Goal: Task Accomplishment & Management: Use online tool/utility

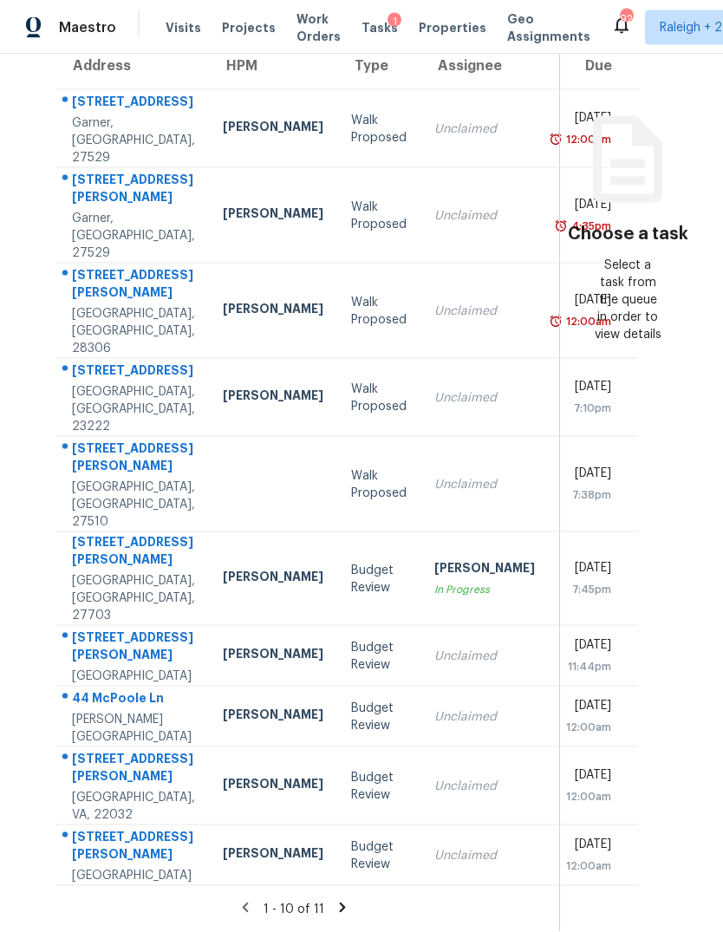
scroll to position [65, 0]
click at [436, 626] on td "Unclaimed" at bounding box center [484, 656] width 128 height 61
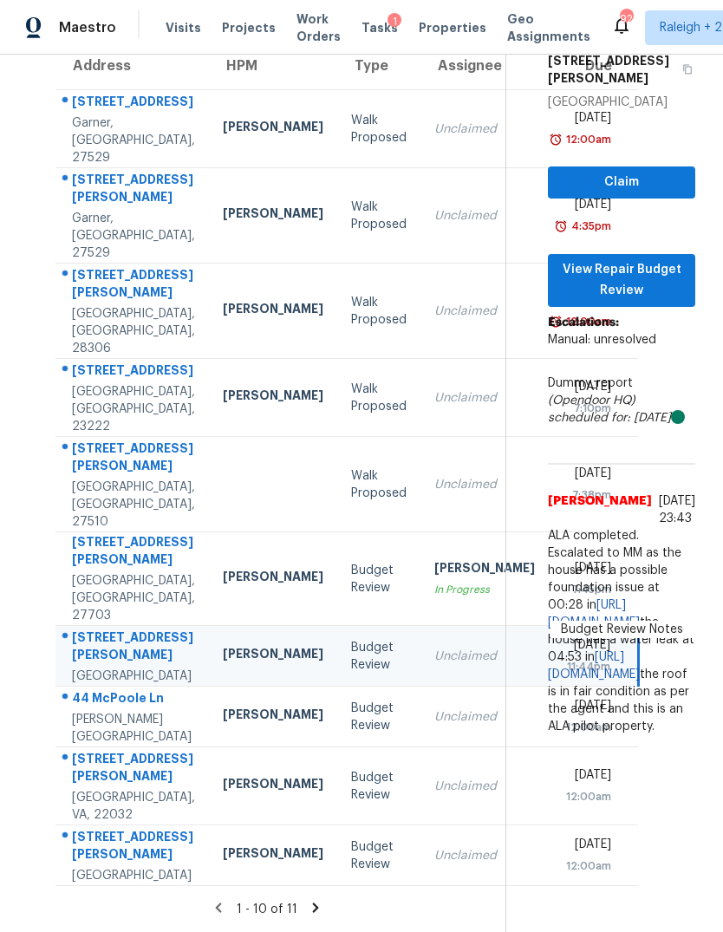
click at [420, 686] on td "Unclaimed" at bounding box center [484, 716] width 128 height 61
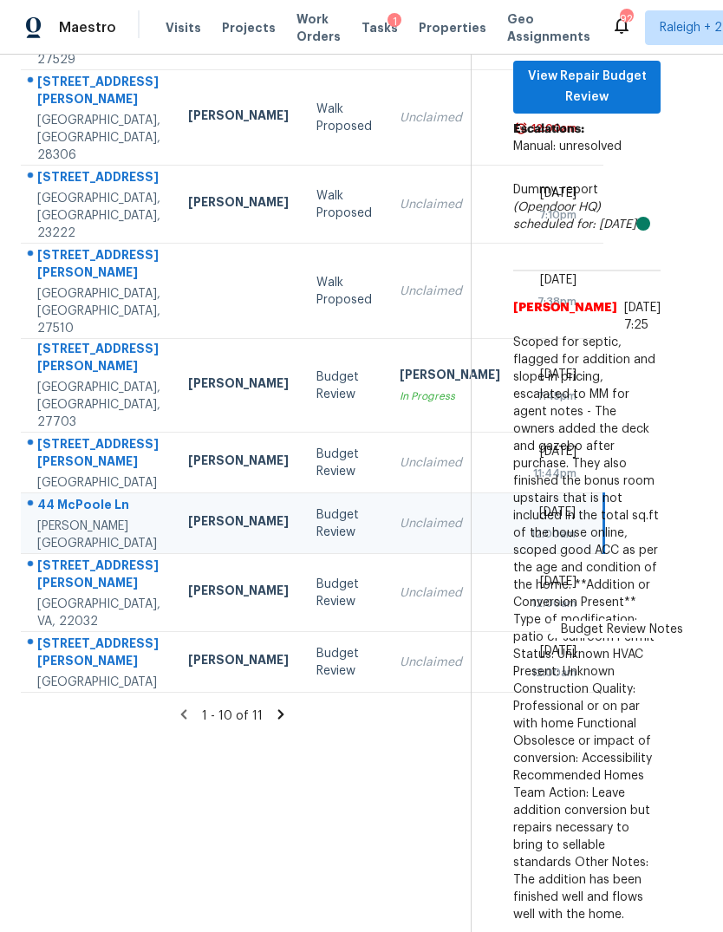
click at [399, 584] on div "Unclaimed" at bounding box center [449, 592] width 101 height 17
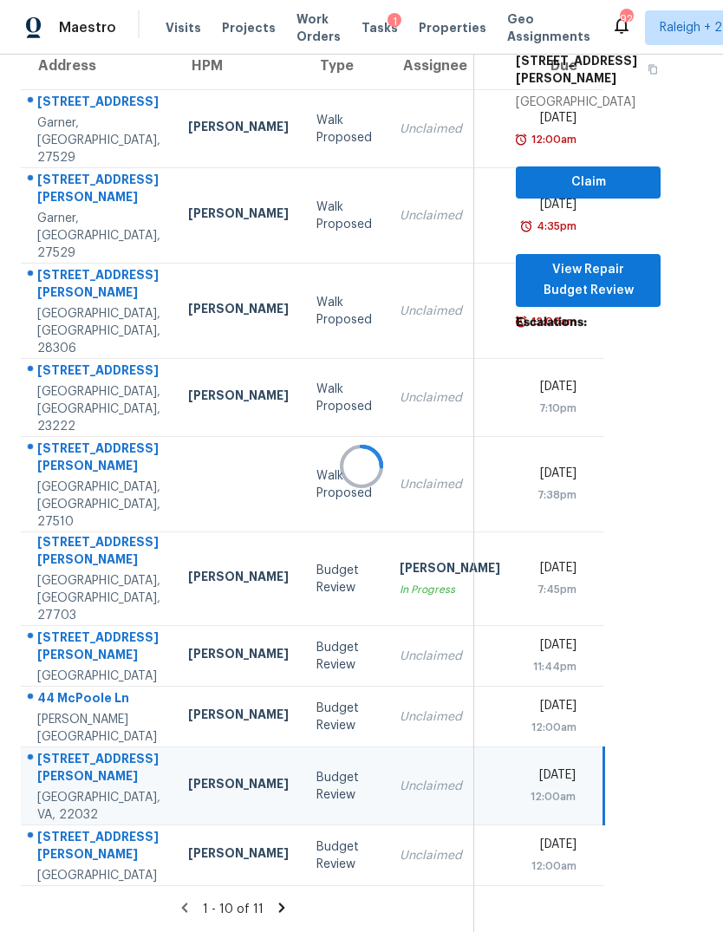
scroll to position [199, 35]
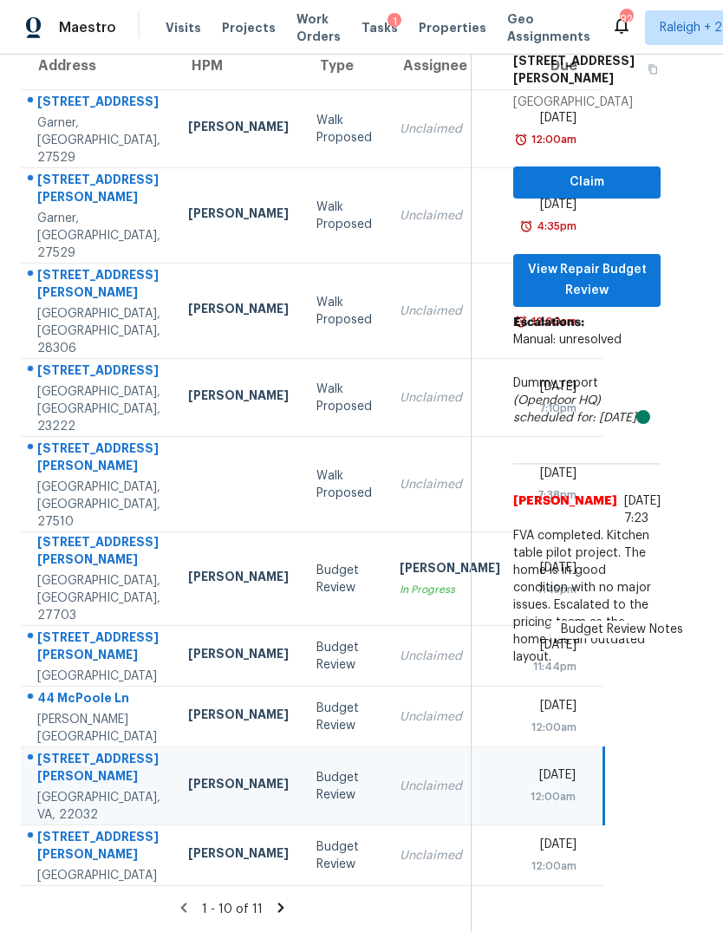
click at [399, 847] on div "Unclaimed" at bounding box center [449, 855] width 101 height 17
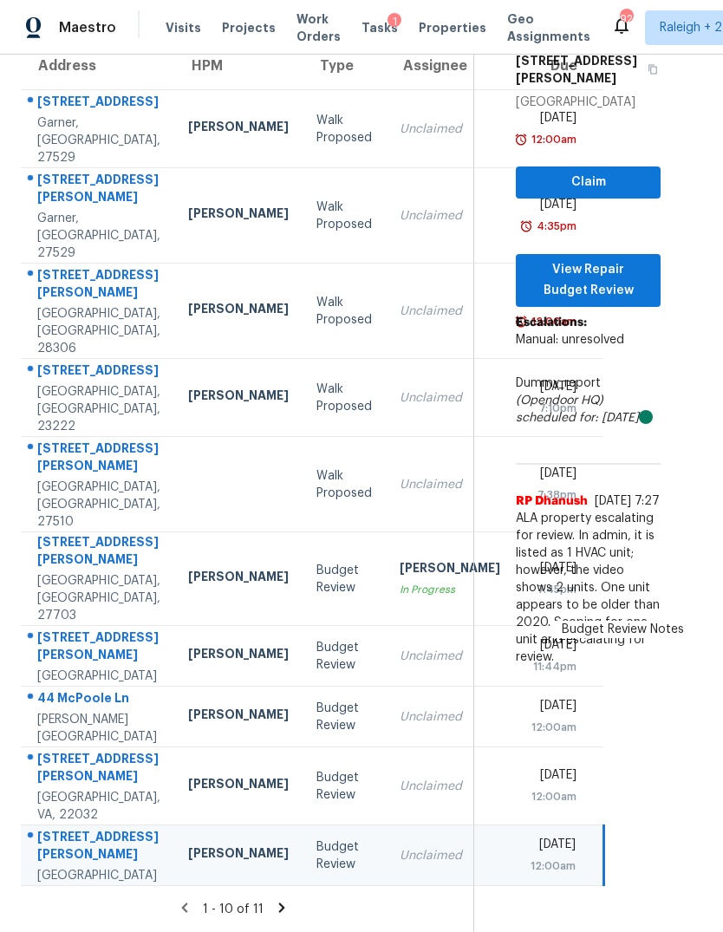
click at [289, 914] on icon at bounding box center [282, 907] width 16 height 16
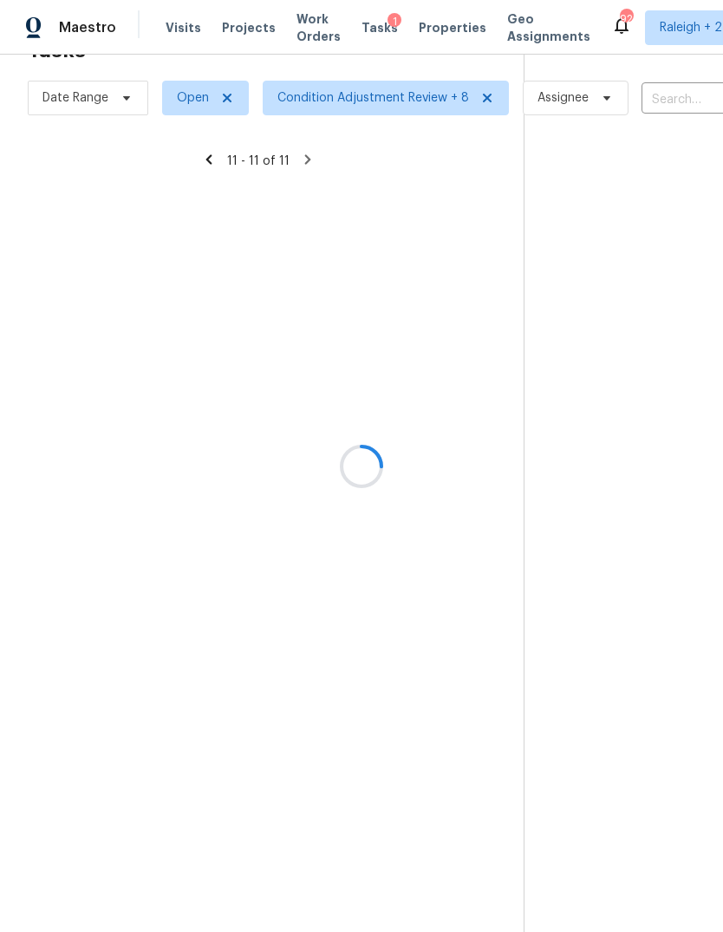
scroll to position [55, 35]
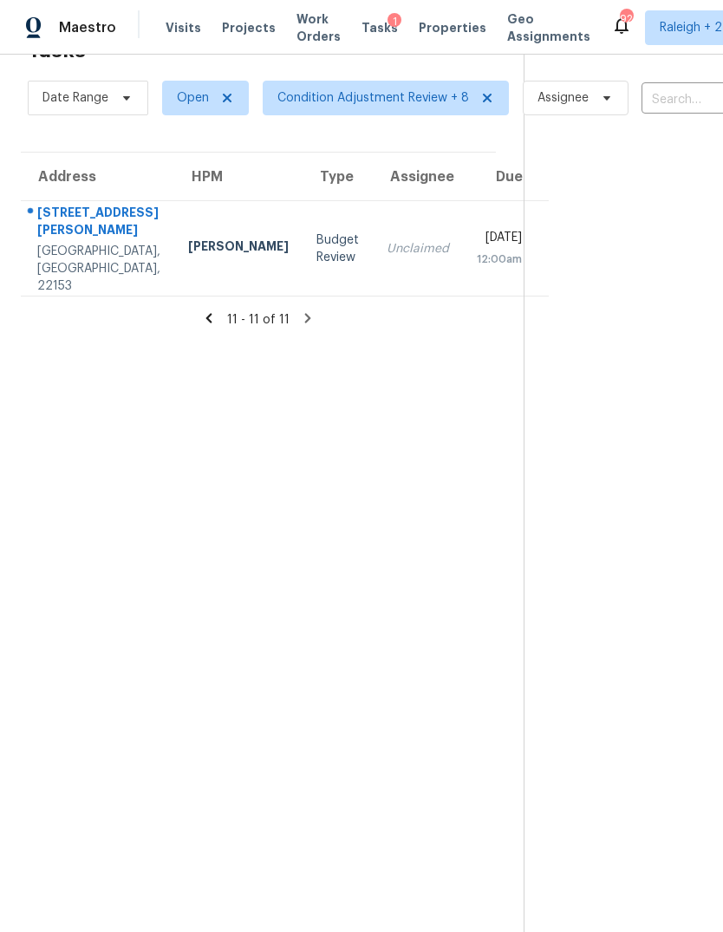
click at [463, 201] on td "[DATE] 12:00am" at bounding box center [506, 248] width 86 height 95
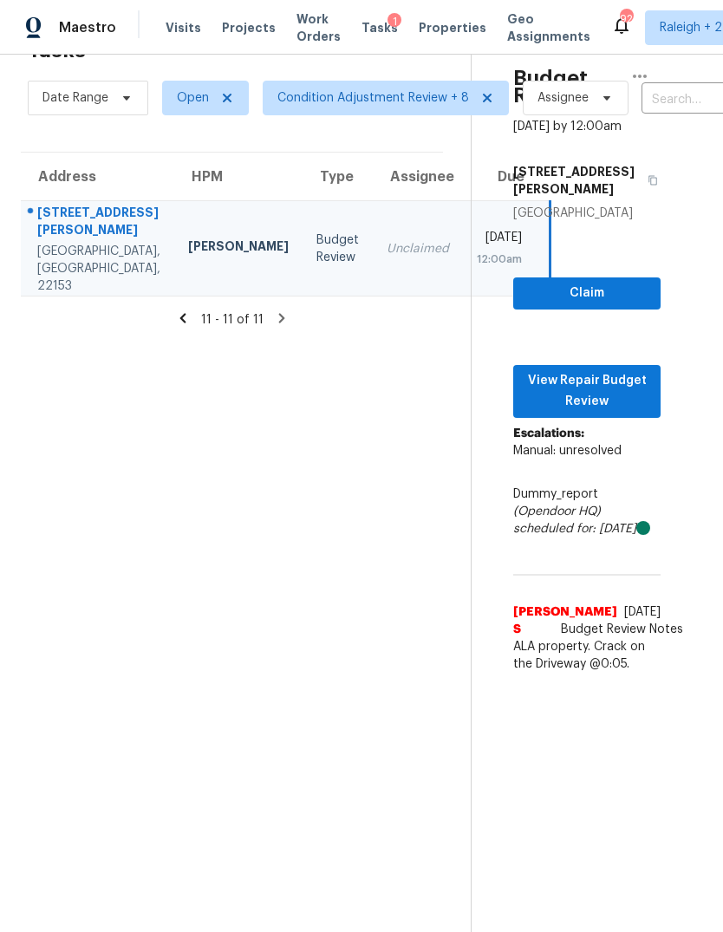
click at [195, 267] on section "Tasks 11 Results Date Range Open Condition Adjustment Review + 8 Assignee ​ Cre…" at bounding box center [231, 480] width 477 height 904
click at [191, 310] on icon at bounding box center [183, 318] width 16 height 16
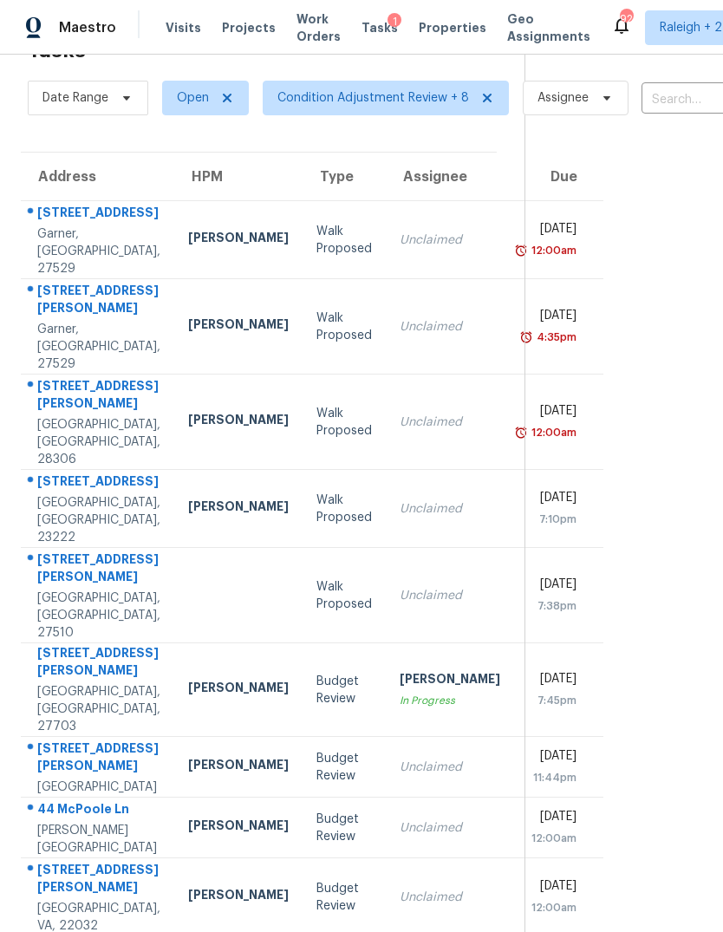
click at [399, 670] on div "[PERSON_NAME]" at bounding box center [449, 681] width 101 height 22
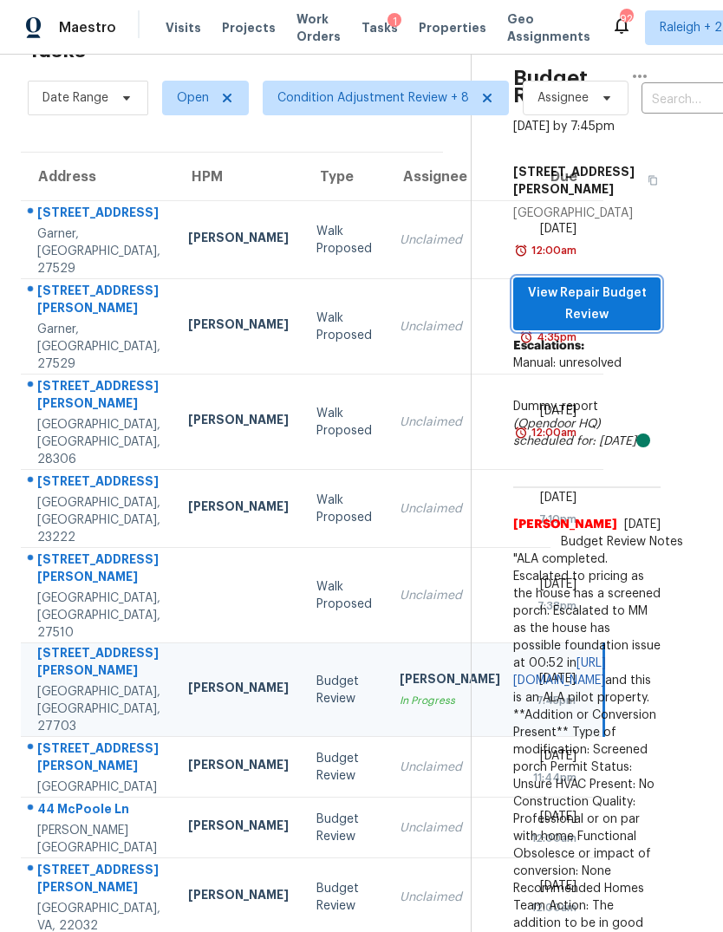
click at [628, 282] on span "View Repair Budget Review" at bounding box center [587, 303] width 120 height 42
